Goal: Task Accomplishment & Management: Manage account settings

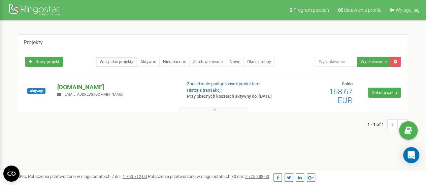
click at [75, 92] on p "[DOMAIN_NAME]" at bounding box center [116, 87] width 118 height 9
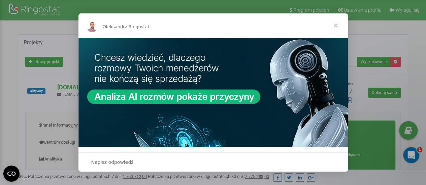
click at [333, 26] on span "Zamknij" at bounding box center [336, 25] width 24 height 24
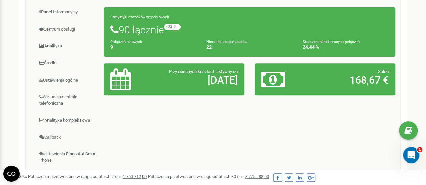
scroll to position [115, 0]
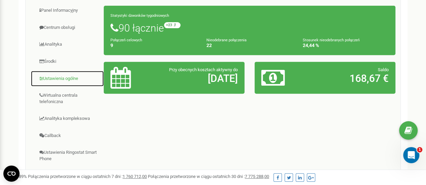
click at [65, 79] on link "Ustawienia ogólne" at bounding box center [67, 79] width 73 height 16
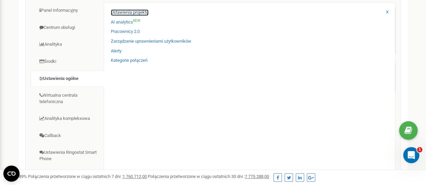
click at [141, 13] on link "Ustawienia projektu" at bounding box center [130, 12] width 38 height 6
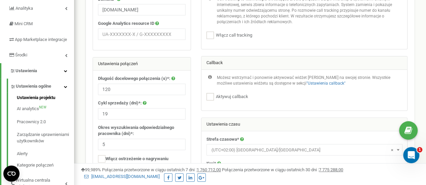
scroll to position [112, 0]
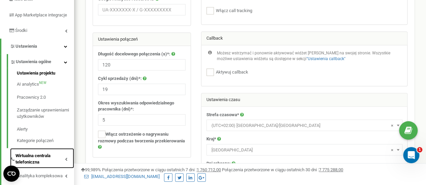
click at [46, 163] on span "Wirtualna centrala telefoniczna" at bounding box center [39, 159] width 49 height 12
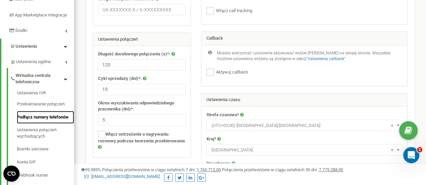
click at [40, 123] on link "Podłącz numery telefonów" at bounding box center [45, 117] width 57 height 13
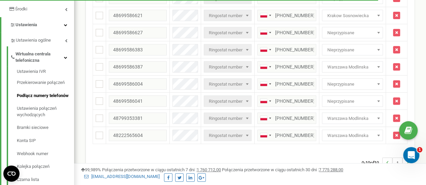
scroll to position [131, 0]
